Goal: Task Accomplishment & Management: Manage account settings

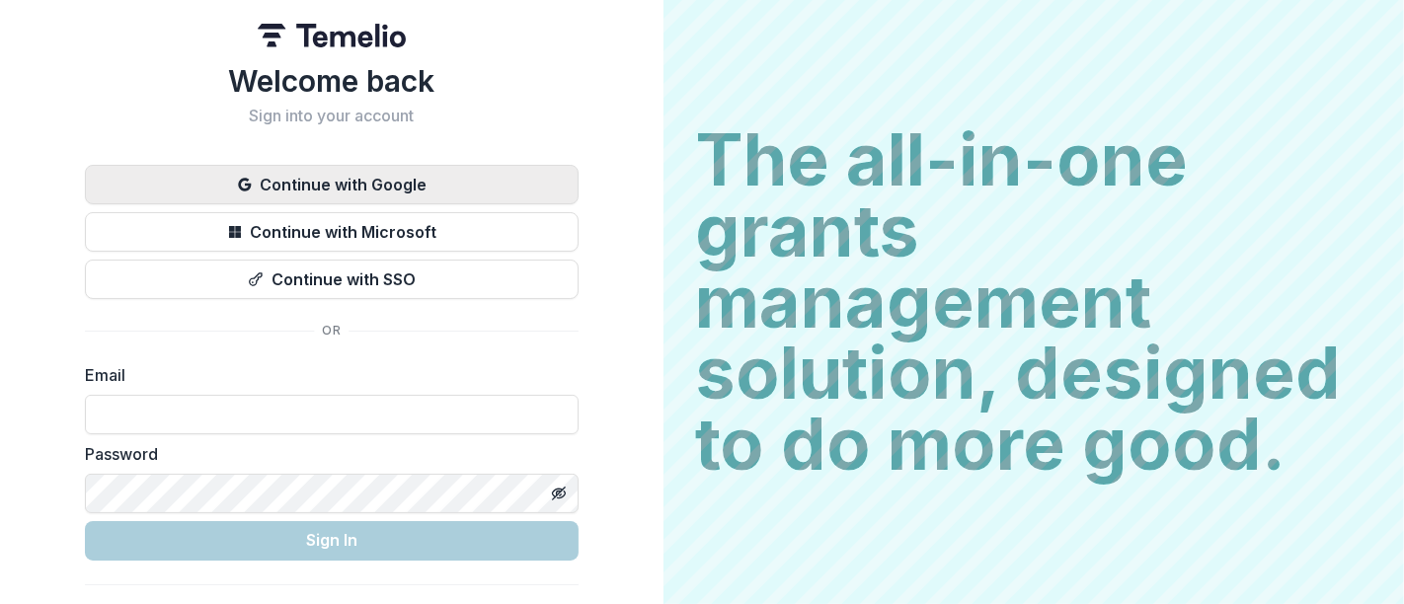
click at [375, 177] on button "Continue with Google" at bounding box center [332, 184] width 494 height 39
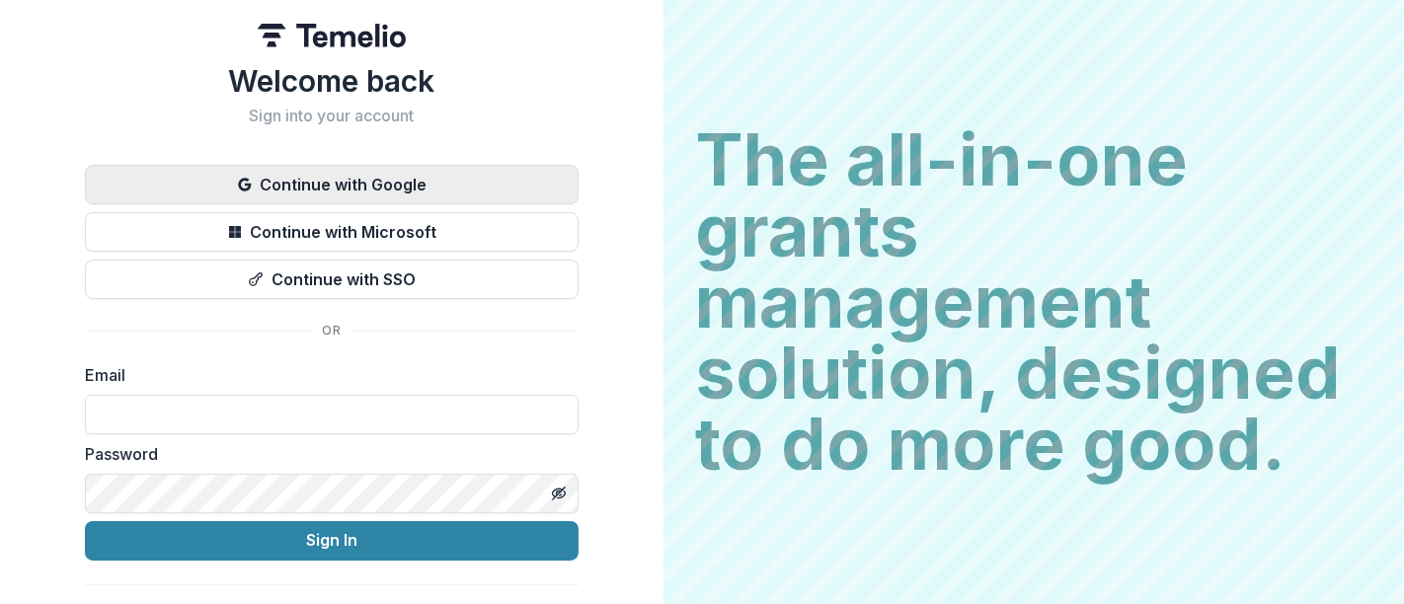
click at [403, 176] on button "Continue with Google" at bounding box center [332, 184] width 494 height 39
